Goal: Transaction & Acquisition: Purchase product/service

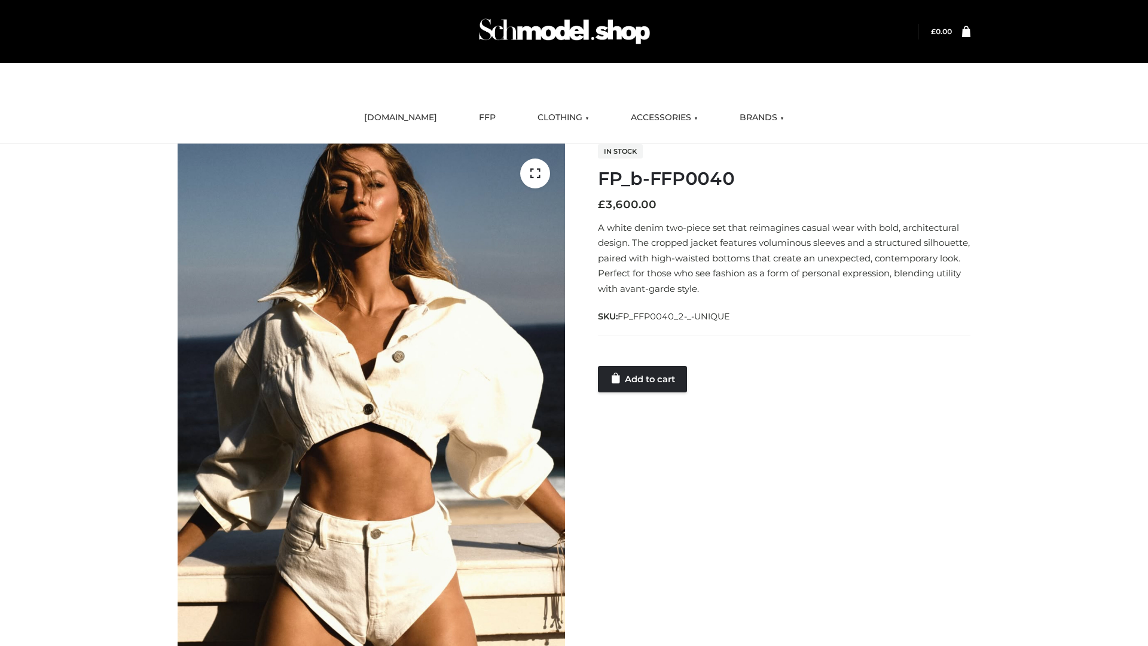
click at [643, 378] on link "Add to cart" at bounding box center [642, 379] width 89 height 26
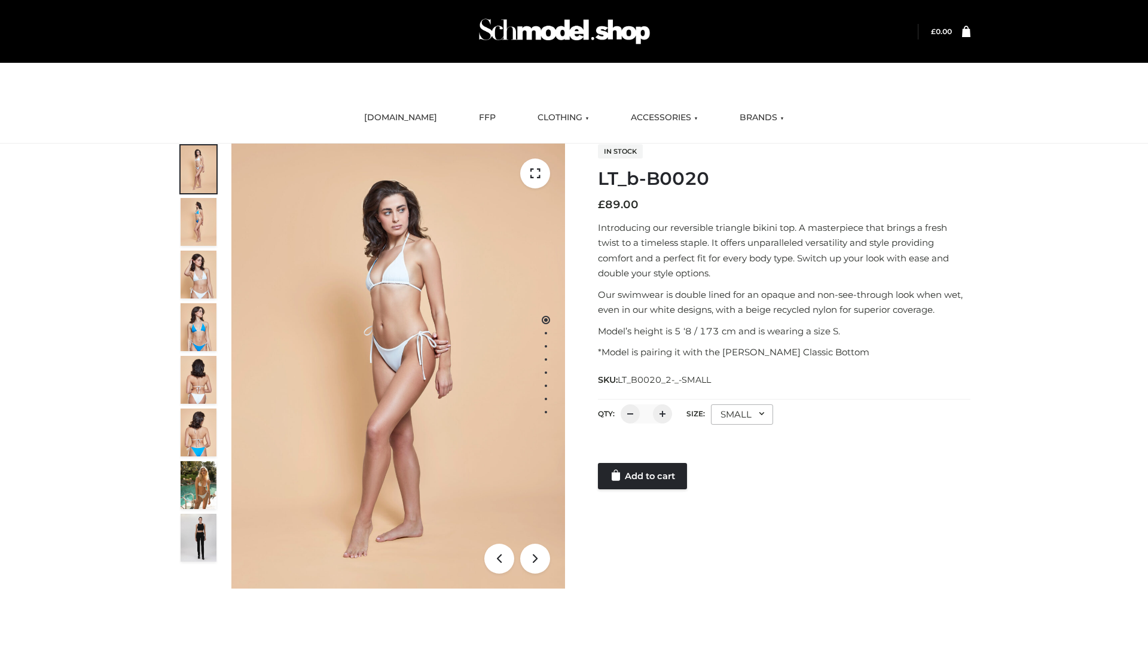
click at [643, 476] on link "Add to cart" at bounding box center [642, 476] width 89 height 26
